Goal: Information Seeking & Learning: Understand process/instructions

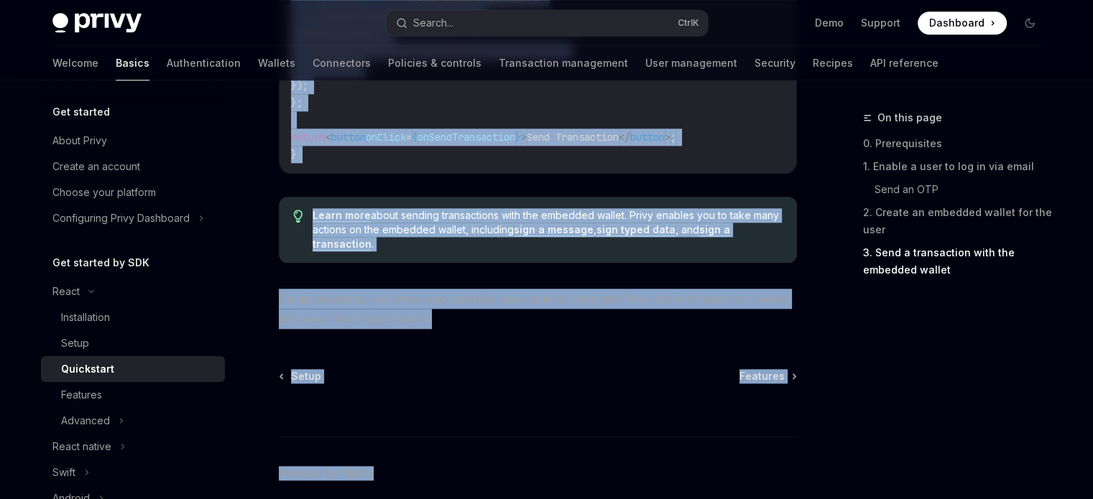
scroll to position [1602, 0]
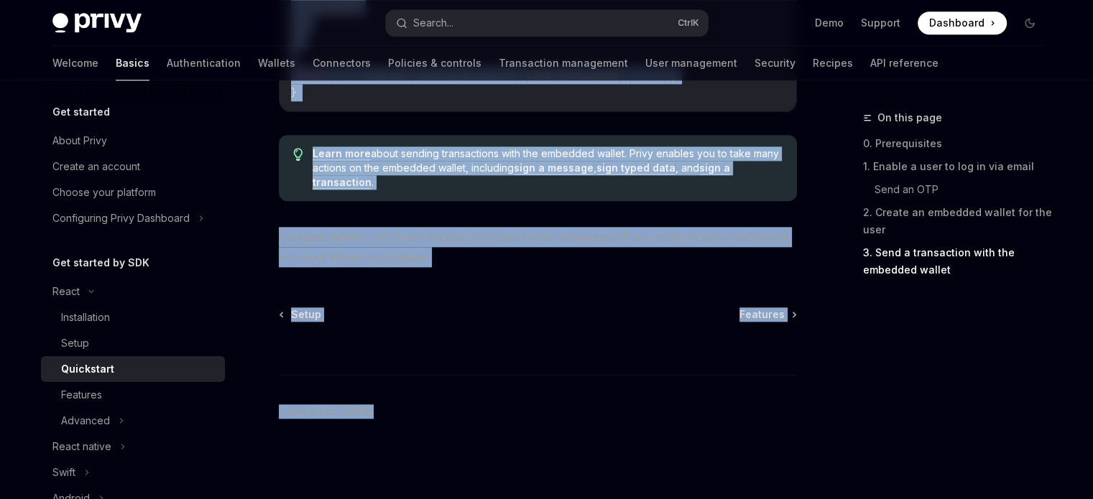
drag, startPoint x: 276, startPoint y: 111, endPoint x: 466, endPoint y: 533, distance: 462.8
copy div "Lorem Ipsumdolor SitaME Cons ad ElitSED Doeiu tem in utlaboreetdo magna, aliqua…"
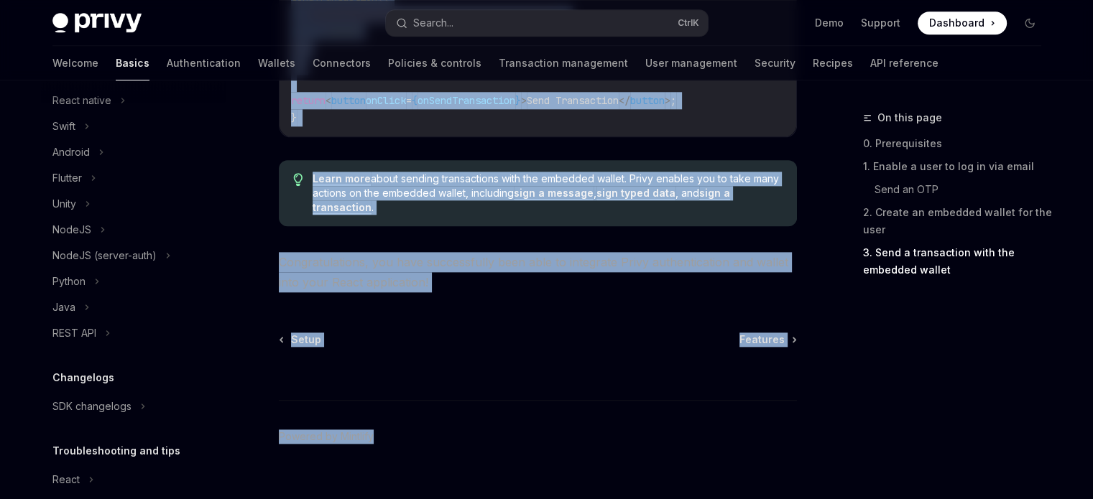
scroll to position [0, 0]
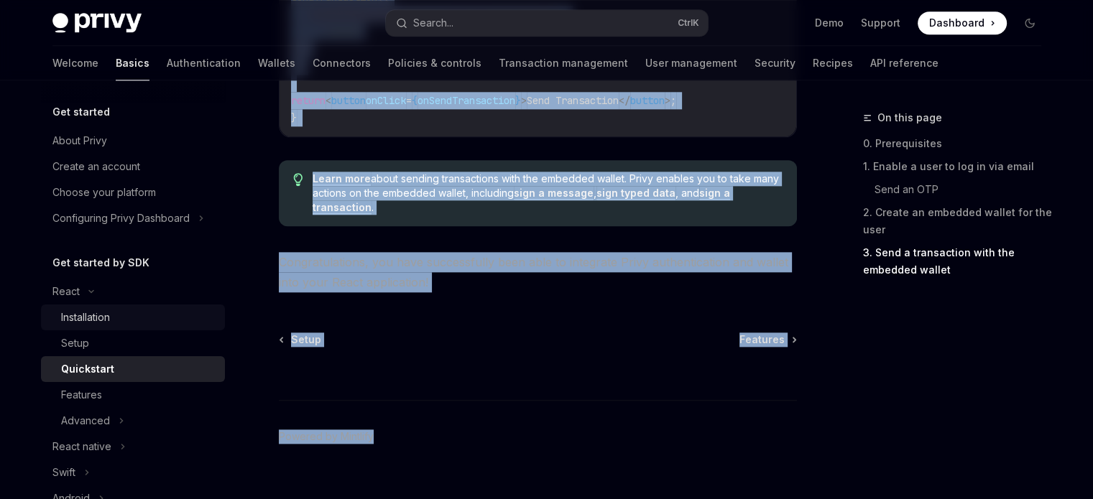
click at [98, 325] on div "Installation" at bounding box center [85, 317] width 49 height 17
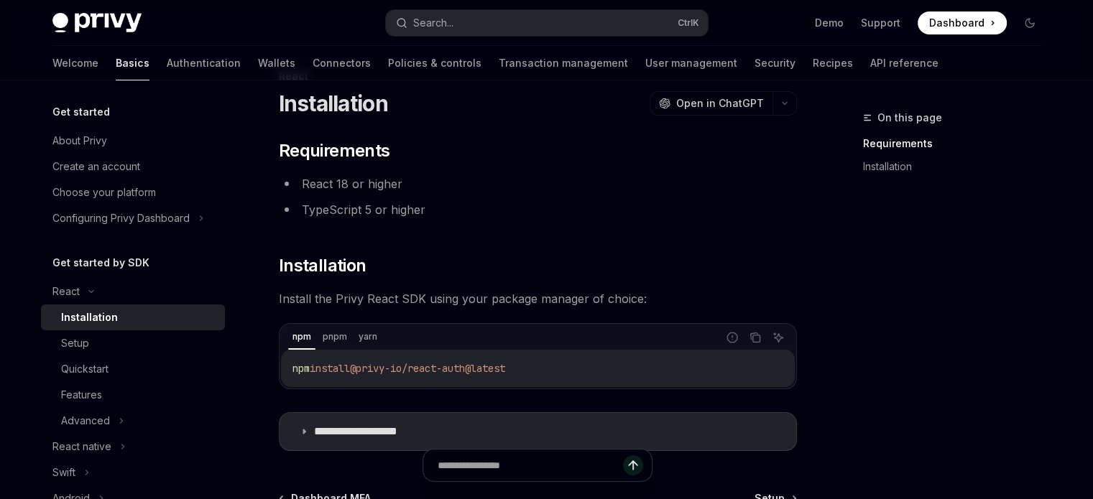
scroll to position [224, 0]
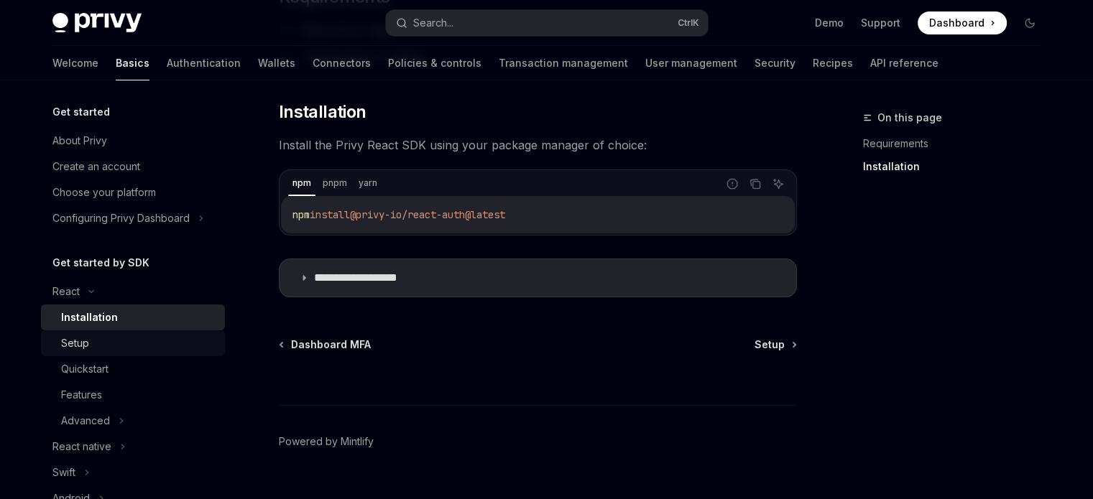
click at [91, 348] on div "Setup" at bounding box center [138, 343] width 155 height 17
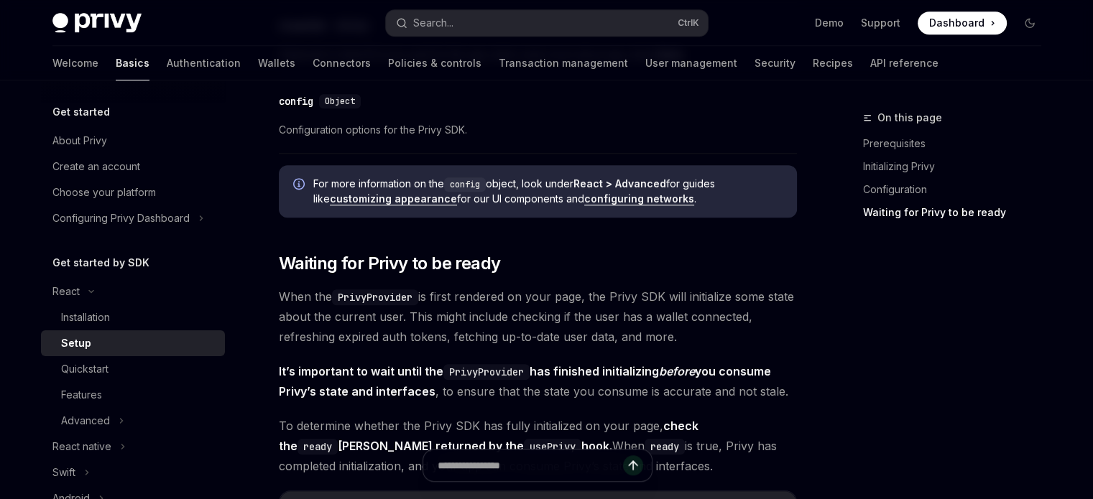
scroll to position [1591, 0]
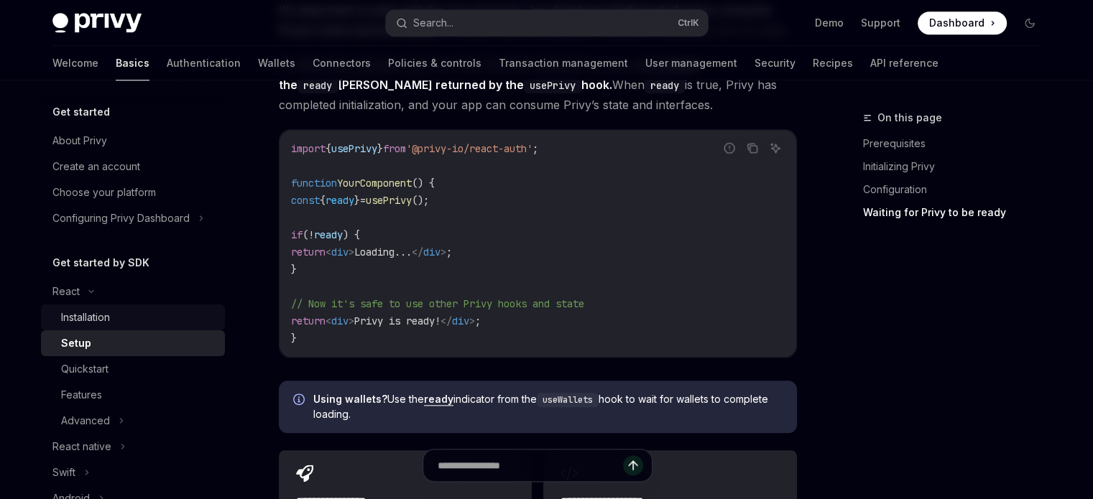
click at [132, 313] on div "Installation" at bounding box center [138, 317] width 155 height 17
type textarea "*"
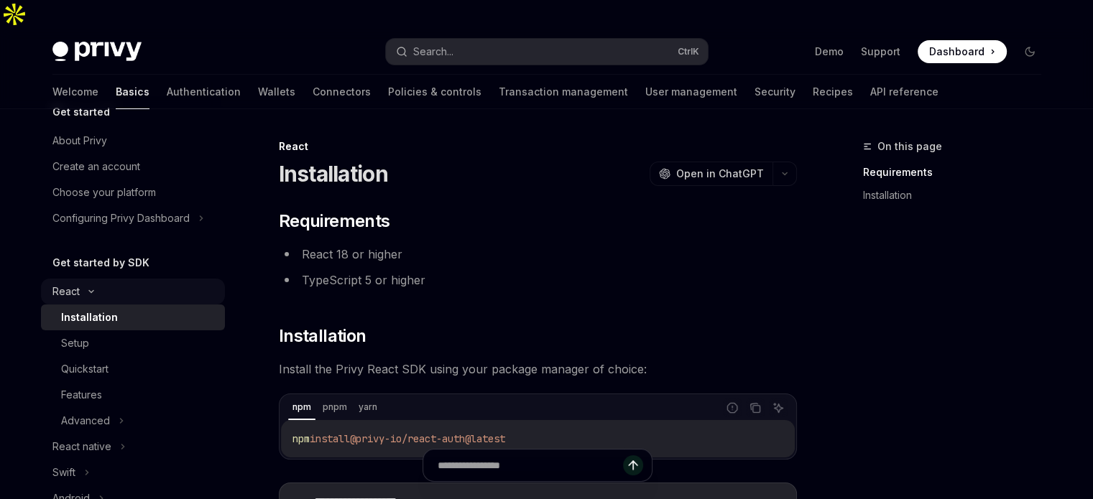
click at [121, 293] on div "React" at bounding box center [133, 292] width 184 height 26
